Goal: Task Accomplishment & Management: Complete application form

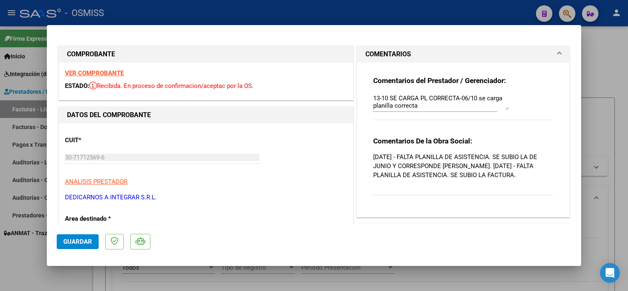
scroll to position [363, 0]
click at [267, 276] on div at bounding box center [314, 145] width 628 height 291
type input "$ 0,00"
